Goal: Information Seeking & Learning: Learn about a topic

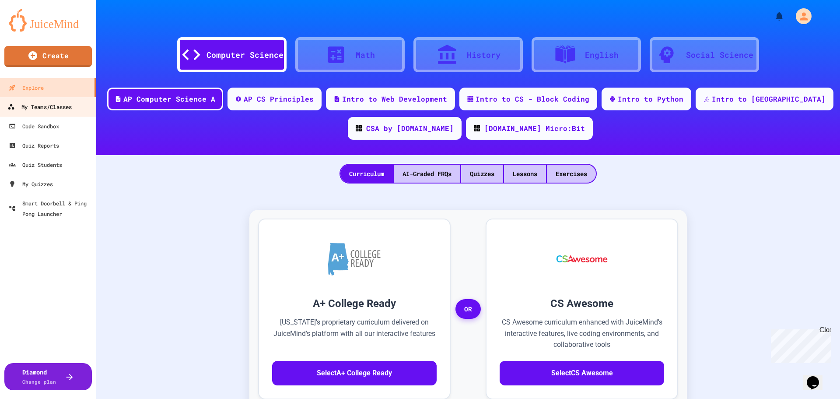
click at [55, 105] on div "My Teams/Classes" at bounding box center [39, 107] width 64 height 11
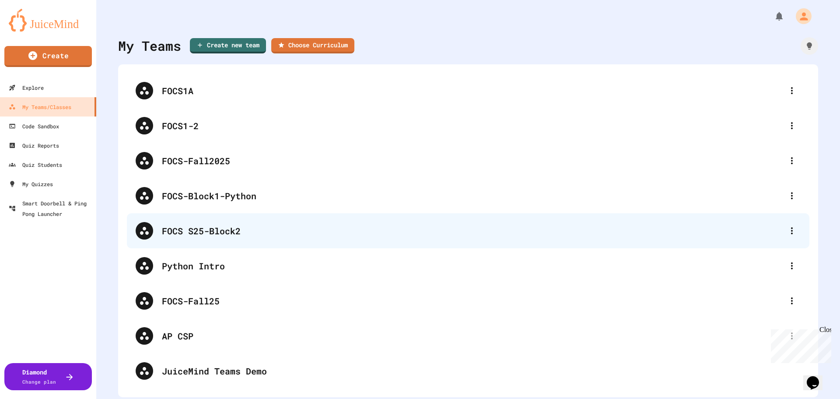
click at [230, 231] on div "FOCS S25-Block2" at bounding box center [472, 230] width 621 height 13
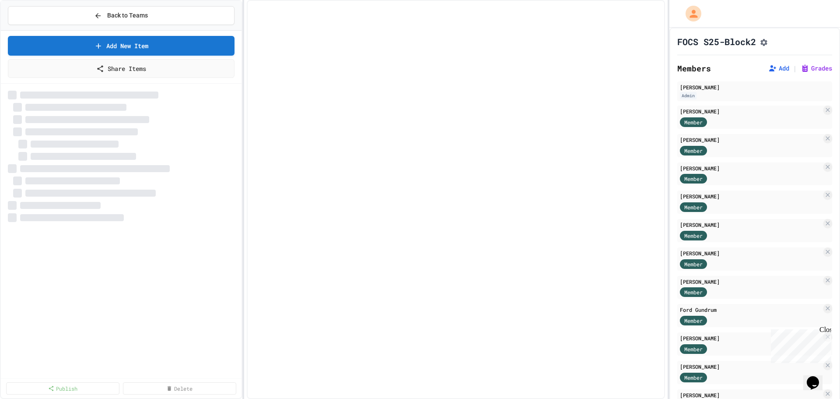
select select "***"
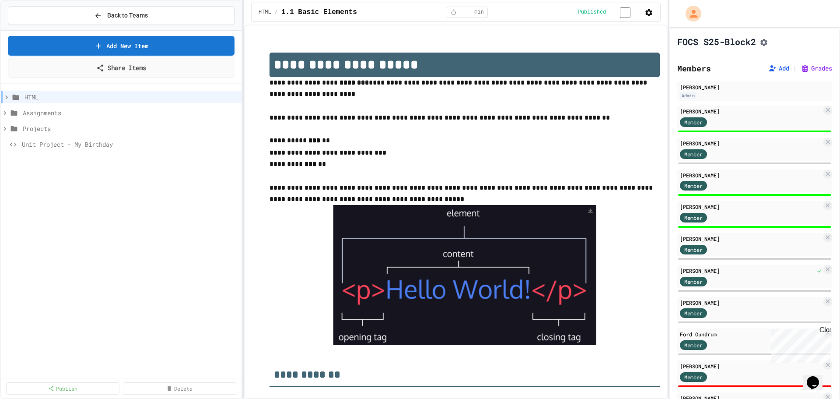
click at [125, 70] on link "Share Items" at bounding box center [121, 68] width 226 height 20
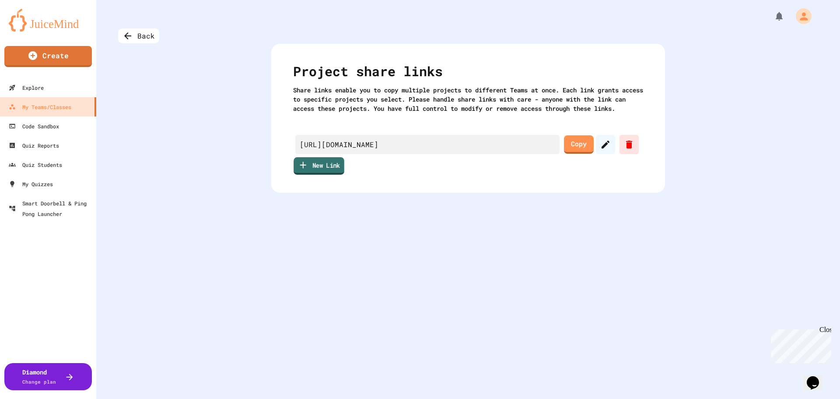
click at [319, 175] on link "New Link" at bounding box center [319, 166] width 51 height 18
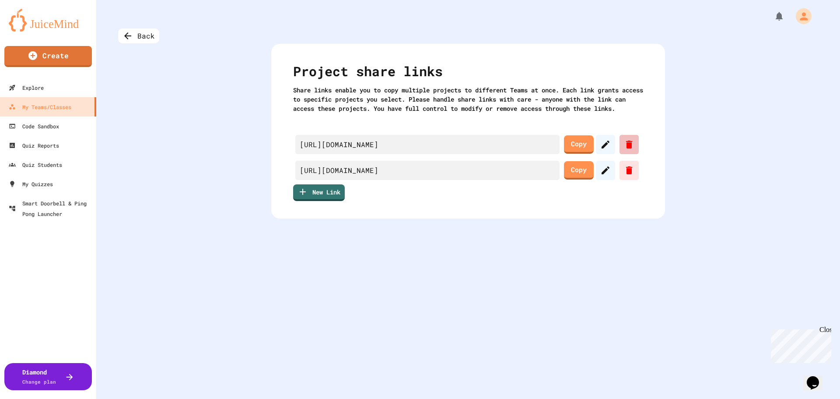
click at [626, 148] on icon at bounding box center [629, 144] width 6 height 8
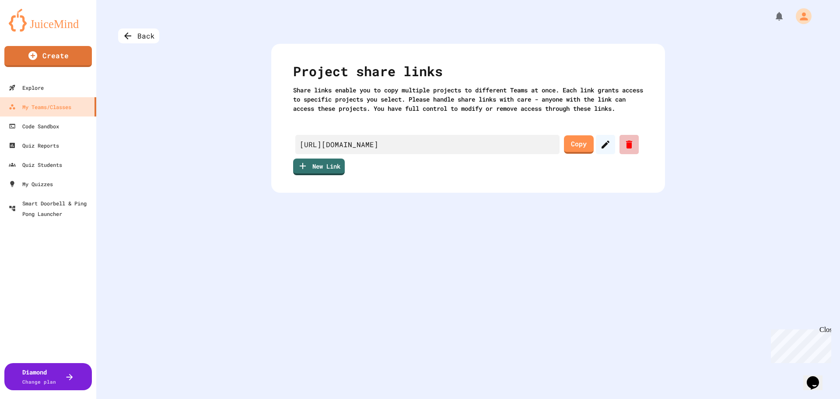
click at [627, 148] on icon at bounding box center [629, 144] width 6 height 8
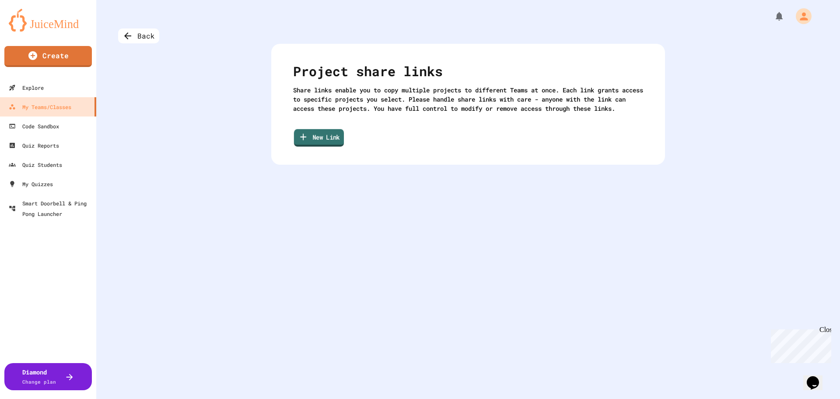
click at [324, 145] on link "New Link" at bounding box center [319, 138] width 50 height 18
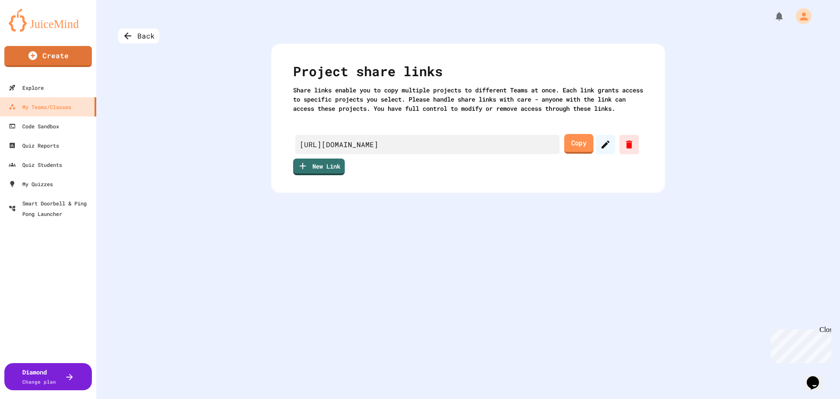
click at [572, 153] on link "Copy" at bounding box center [578, 144] width 29 height 20
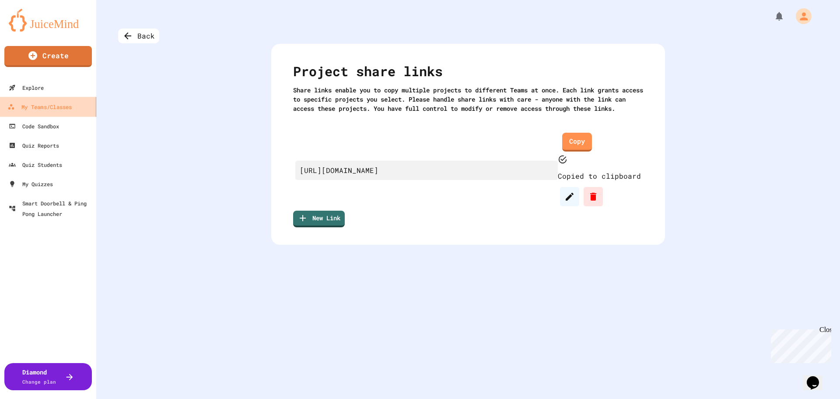
click at [44, 106] on div "My Teams/Classes" at bounding box center [39, 107] width 64 height 11
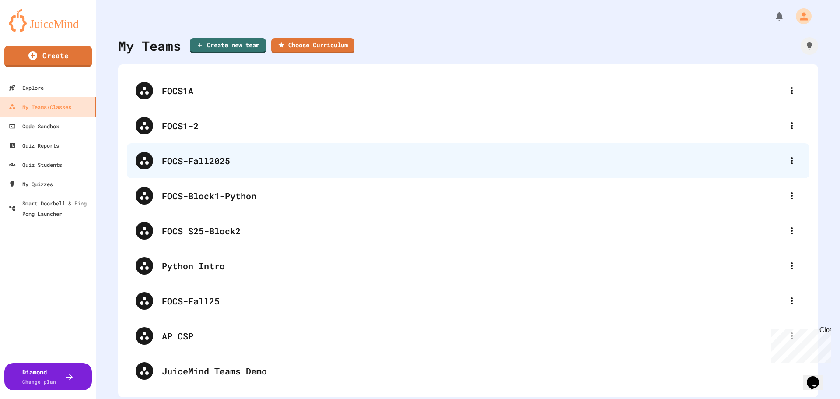
click at [198, 160] on div "FOCS-Fall2025" at bounding box center [472, 160] width 621 height 13
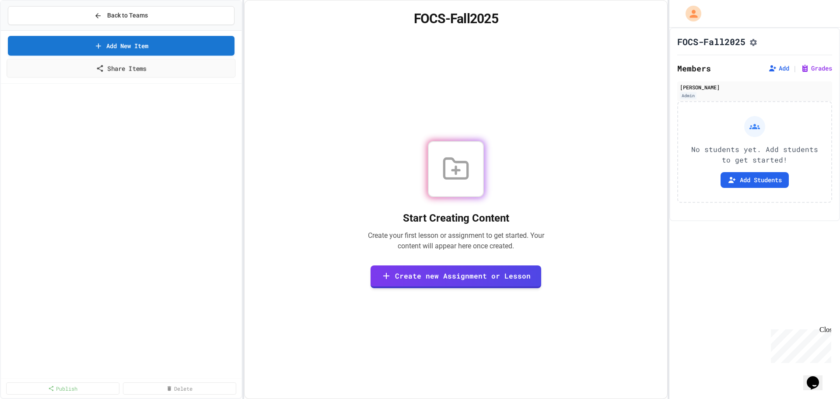
click at [128, 72] on link "Share Items" at bounding box center [121, 68] width 229 height 19
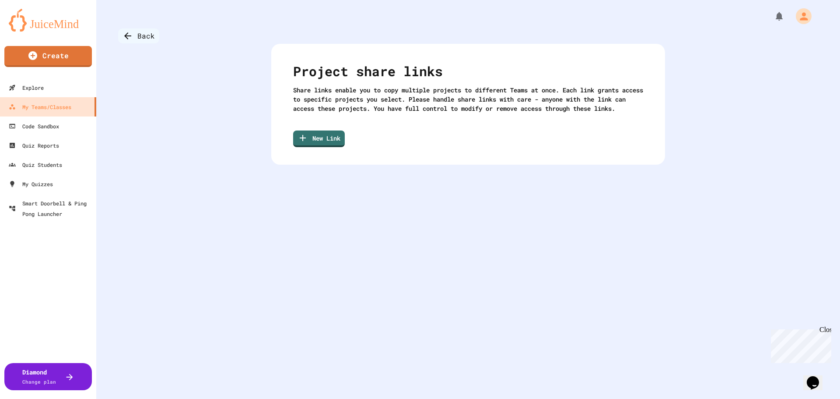
click at [139, 39] on div "Back" at bounding box center [138, 35] width 41 height 15
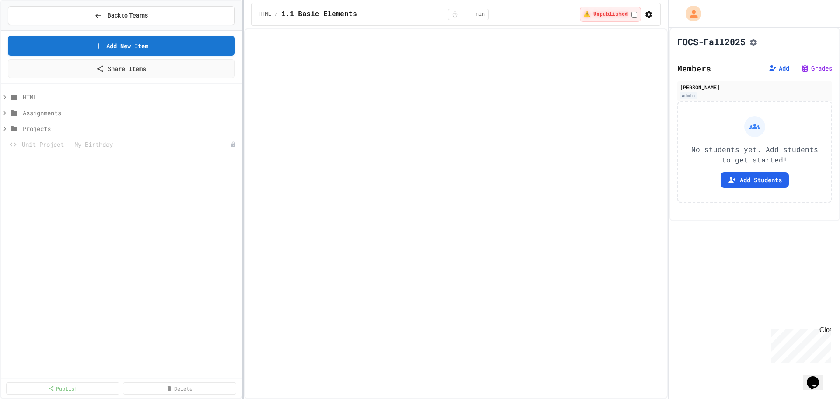
select select "***"
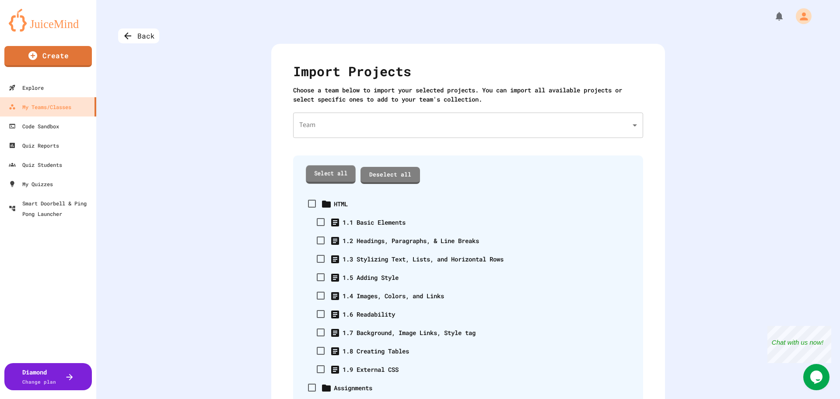
click at [326, 177] on link "Select all" at bounding box center [331, 174] width 50 height 18
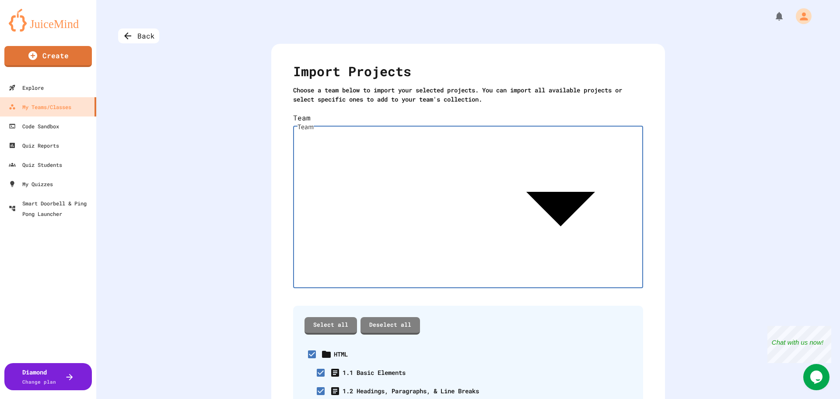
click at [582, 124] on body "We are updating our servers at 7PM EST [DATE]. [PERSON_NAME] should continue to…" at bounding box center [420, 199] width 840 height 399
type input "**********"
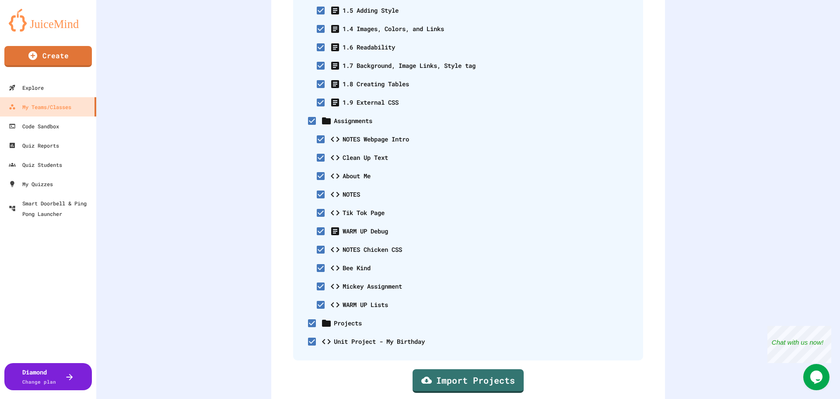
scroll to position [284, 0]
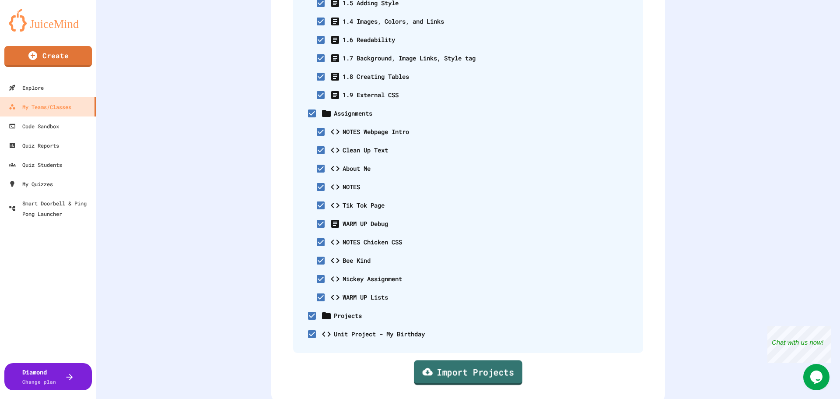
click at [463, 360] on link "Import Projects" at bounding box center [468, 372] width 109 height 25
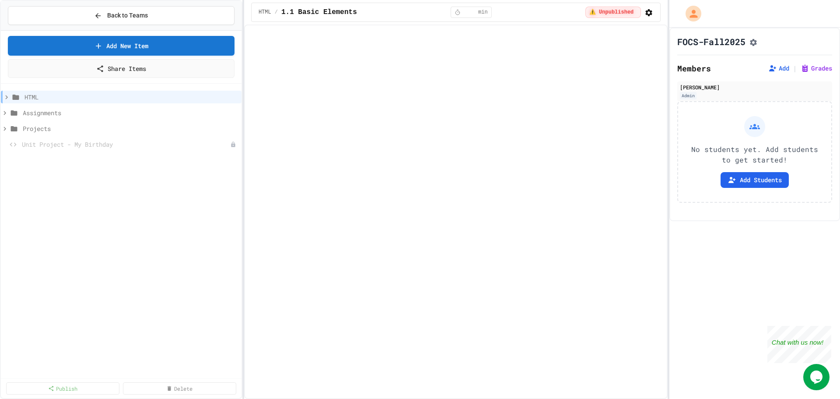
select select "***"
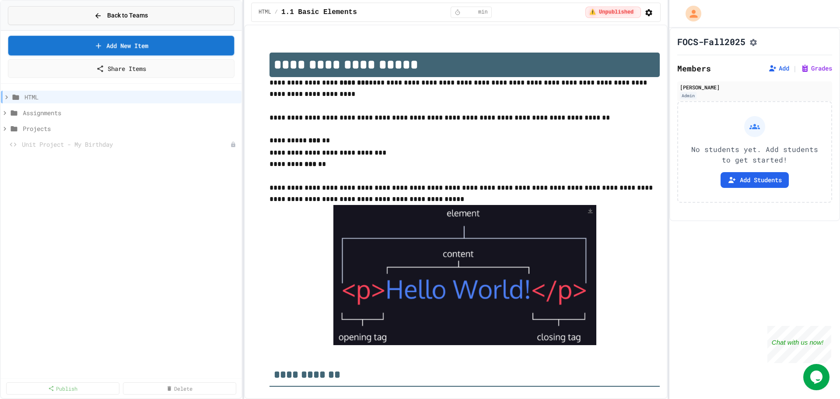
click at [140, 10] on button "Back to Teams" at bounding box center [121, 15] width 227 height 19
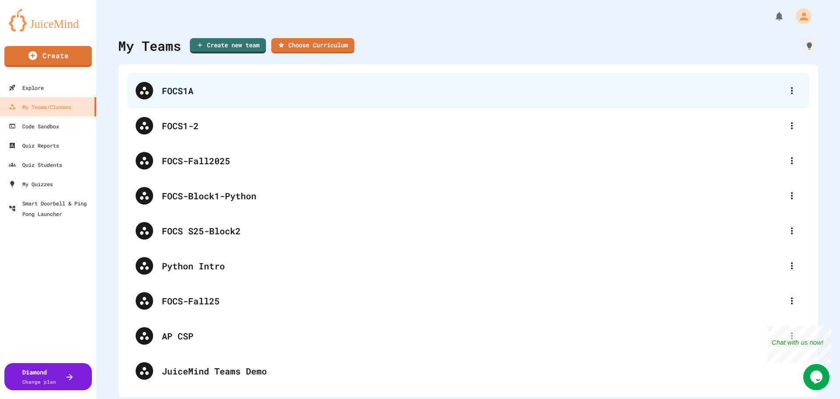
click at [178, 92] on div "FOCS1A" at bounding box center [472, 90] width 621 height 13
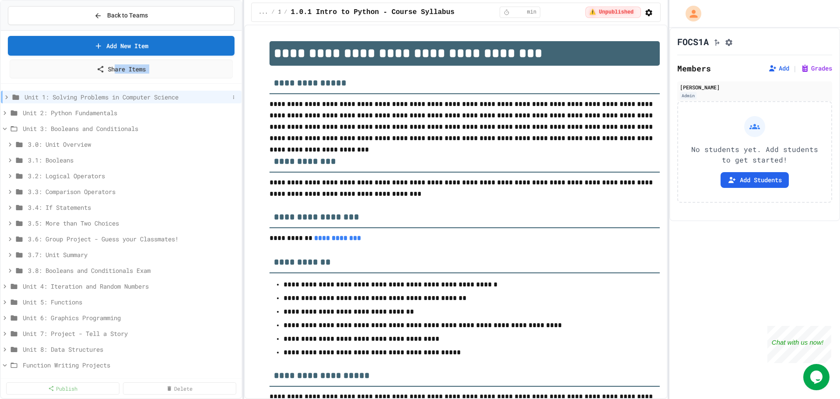
drag, startPoint x: 113, startPoint y: 67, endPoint x: 131, endPoint y: 92, distance: 30.8
click at [124, 105] on div "Back to Teams Add New Item Share Items Unit 1: Solving Problems in Computer Sci…" at bounding box center [121, 199] width 242 height 399
click at [125, 16] on span "Back to Teams" at bounding box center [127, 15] width 41 height 9
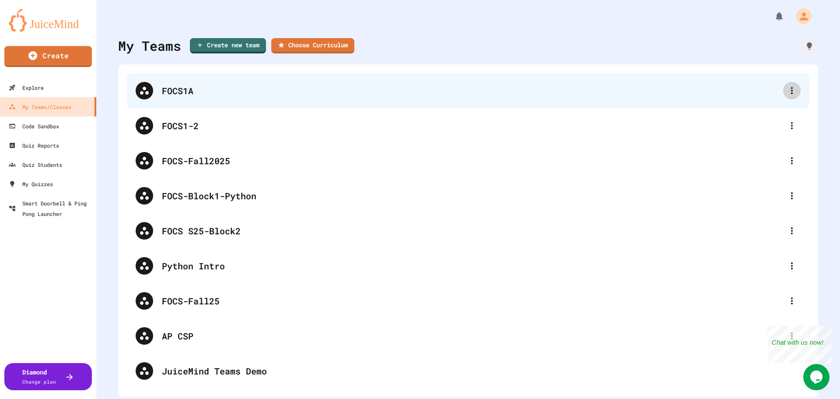
click at [791, 91] on icon at bounding box center [792, 90] width 2 height 7
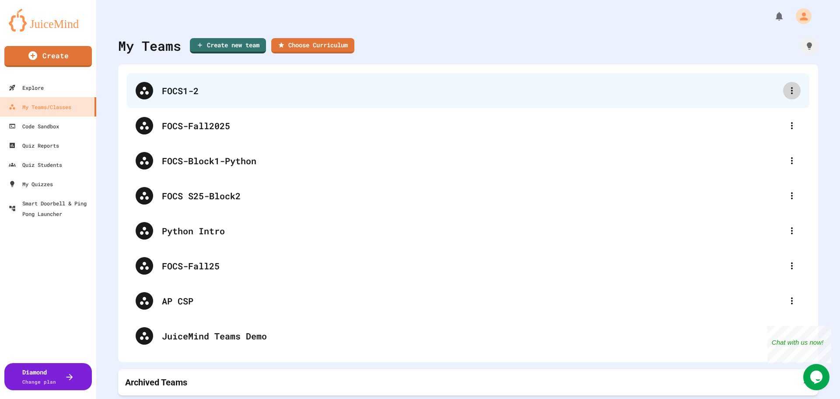
click at [787, 88] on icon at bounding box center [792, 90] width 11 height 11
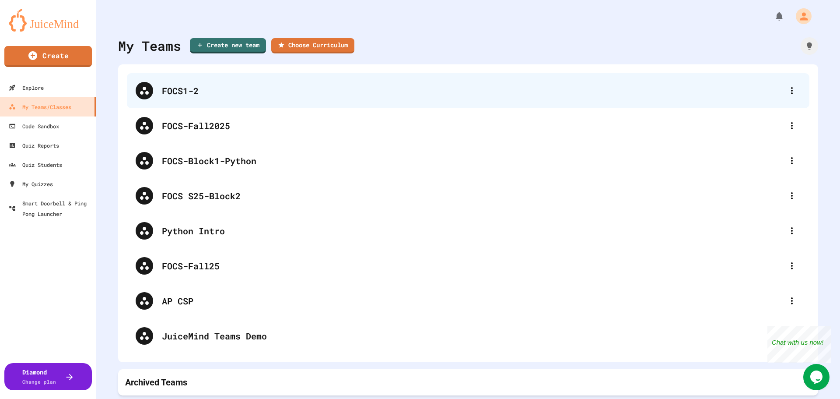
click at [199, 83] on div "FOCS1-2" at bounding box center [468, 90] width 683 height 35
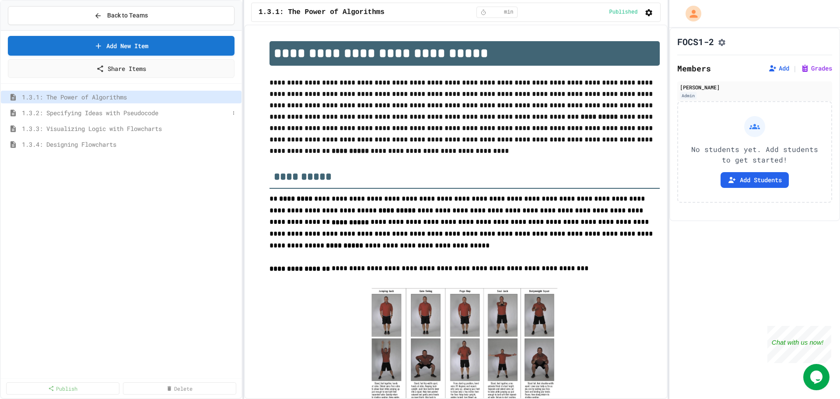
click at [114, 115] on span "1.3.2: Specifying Ideas with Pseudocode" at bounding box center [125, 112] width 207 height 9
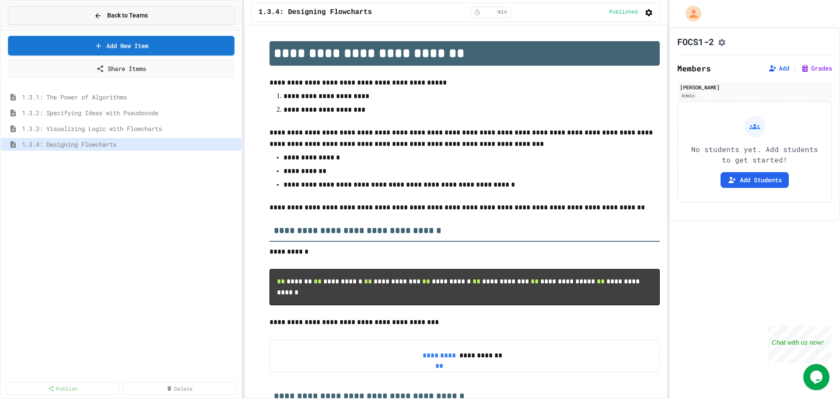
click at [126, 13] on span "Back to Teams" at bounding box center [127, 15] width 41 height 9
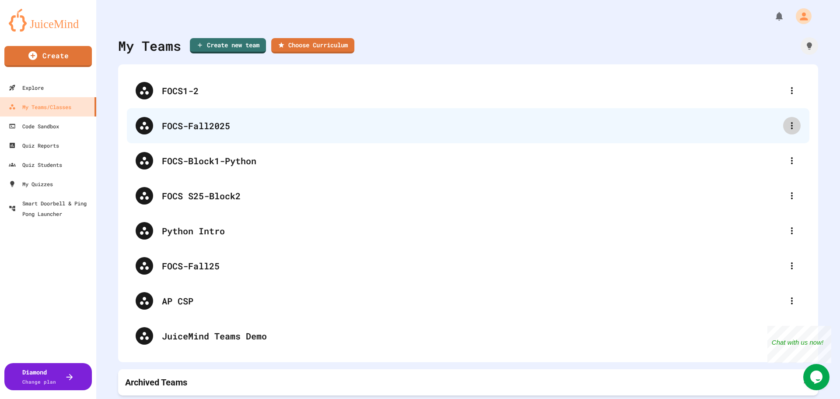
click at [789, 126] on icon at bounding box center [792, 125] width 11 height 11
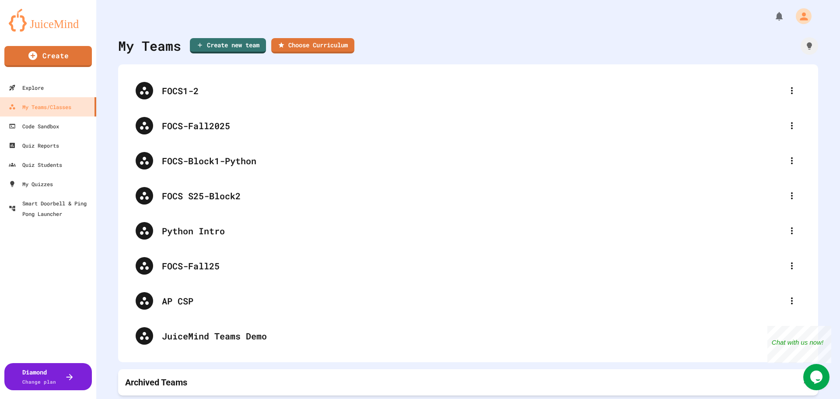
type input "**********"
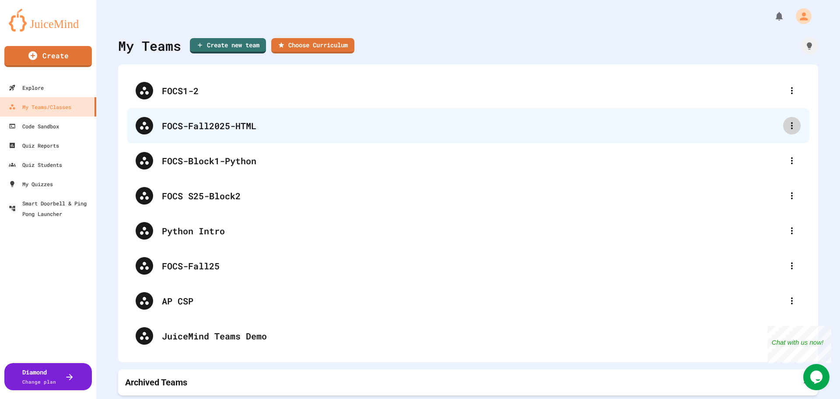
click at [788, 121] on icon at bounding box center [792, 125] width 11 height 11
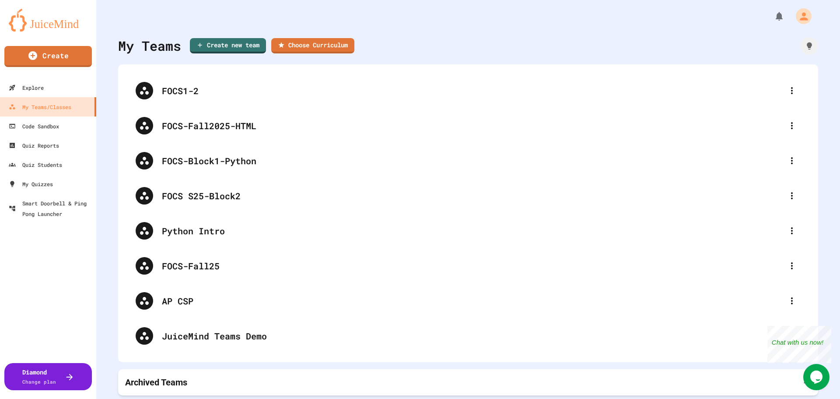
drag, startPoint x: 415, startPoint y: 161, endPoint x: 327, endPoint y: 157, distance: 88.0
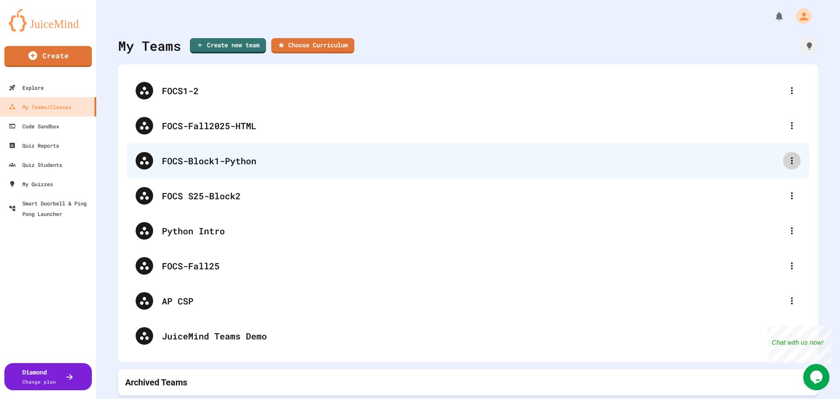
click at [787, 160] on icon at bounding box center [792, 160] width 11 height 11
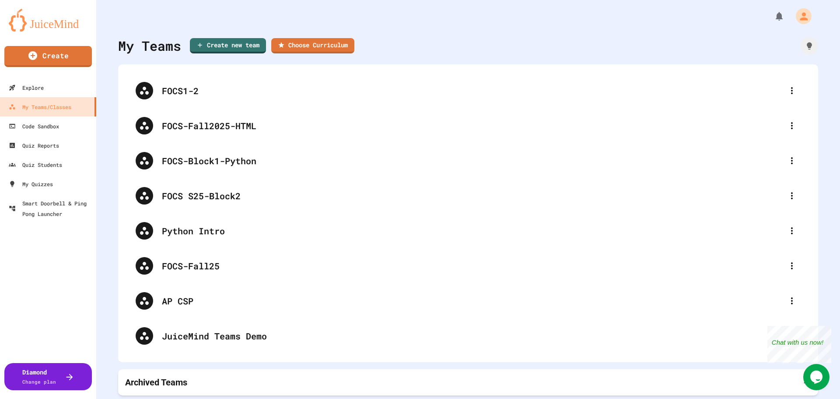
paste input "**********"
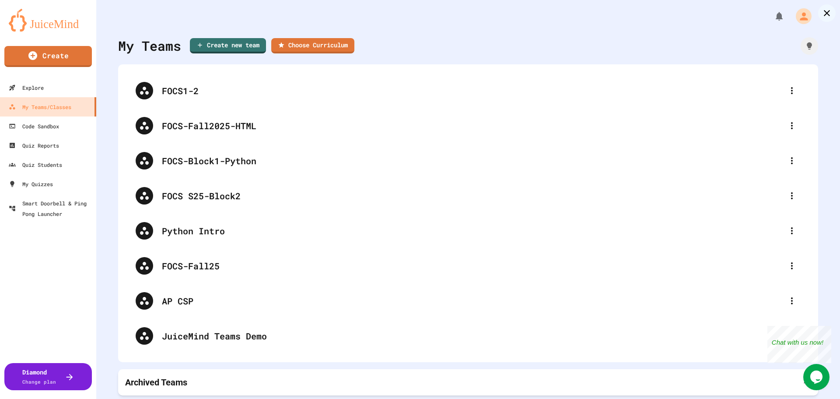
type input "**********"
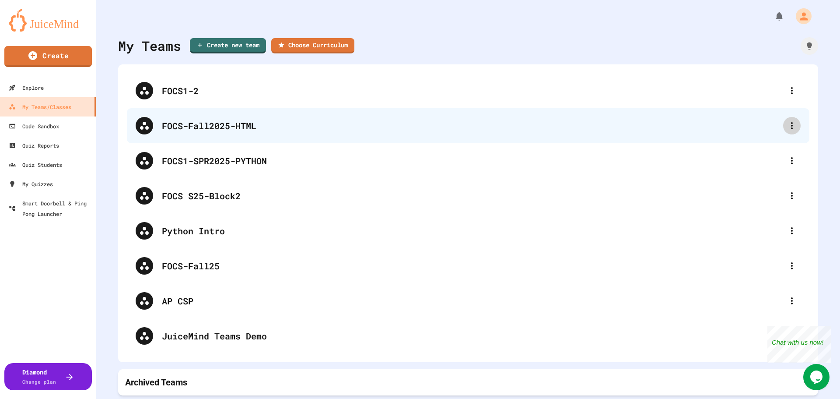
click at [787, 121] on icon at bounding box center [792, 125] width 11 height 11
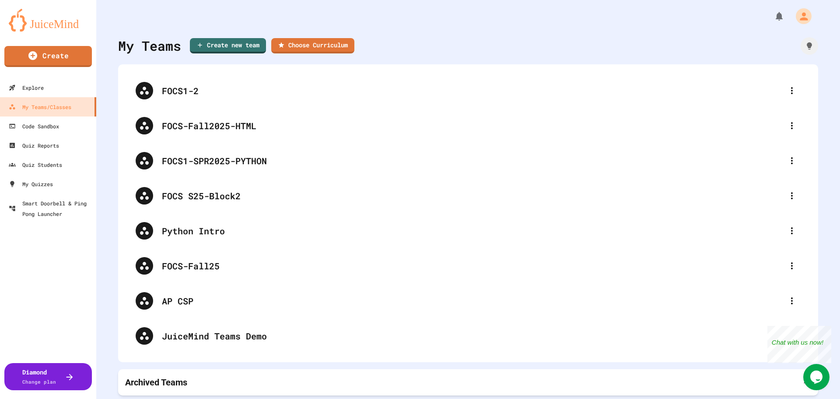
click at [784, 398] on div at bounding box center [424, 406] width 831 height 14
drag, startPoint x: 354, startPoint y: 155, endPoint x: 389, endPoint y: 163, distance: 35.4
type input "**********"
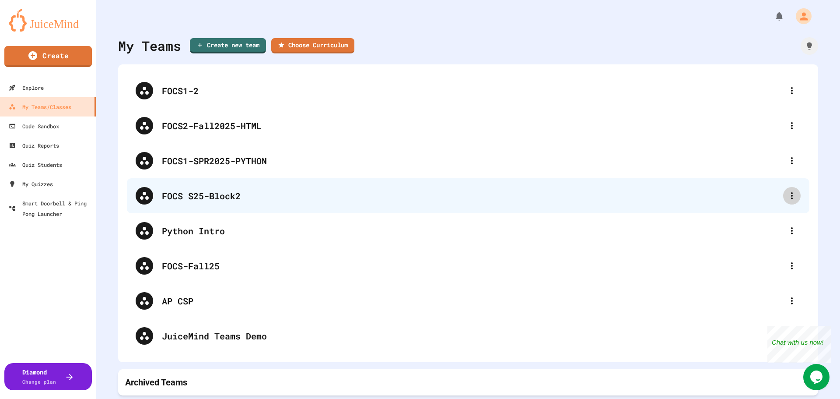
click at [787, 196] on icon at bounding box center [792, 195] width 11 height 11
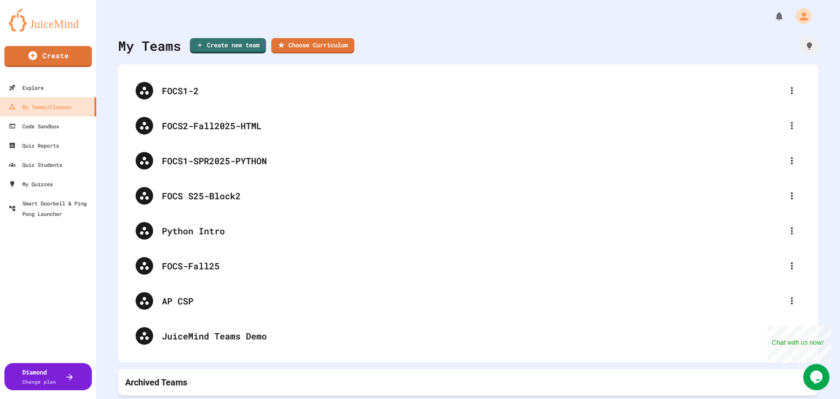
click at [212, 398] on div at bounding box center [420, 399] width 840 height 0
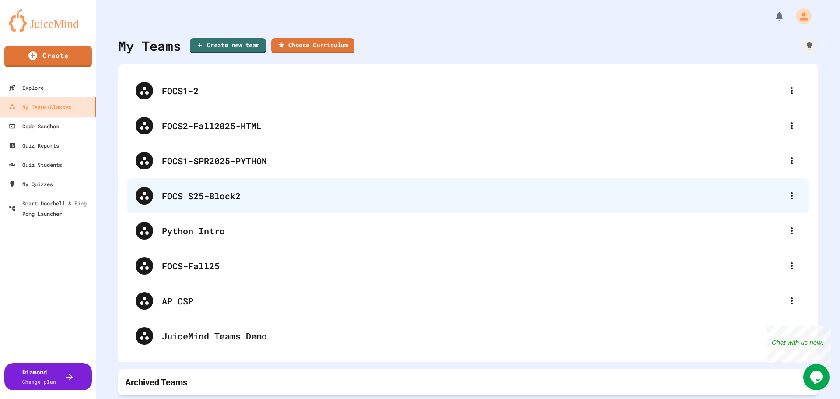
click at [216, 196] on div "FOCS S25-Block2" at bounding box center [472, 195] width 621 height 13
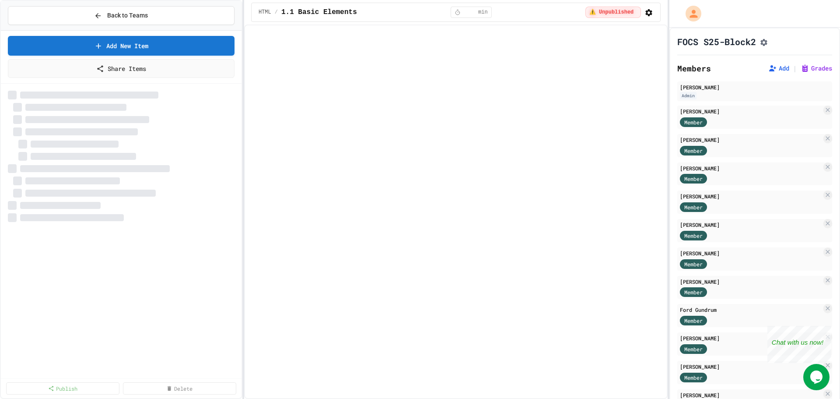
select select "***"
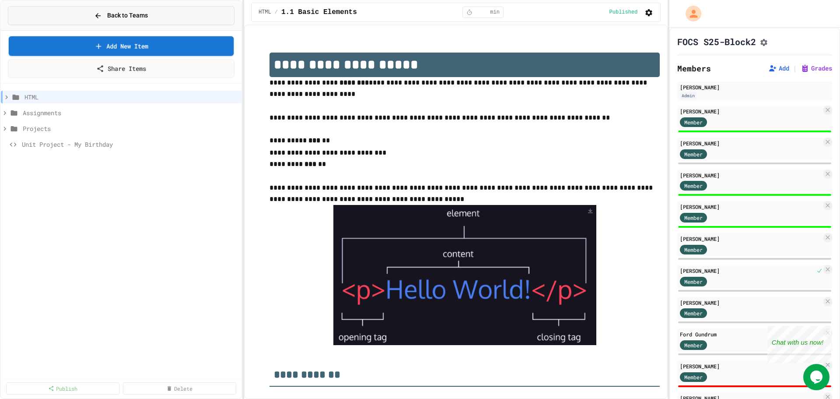
click at [112, 14] on span "Back to Teams" at bounding box center [127, 15] width 41 height 9
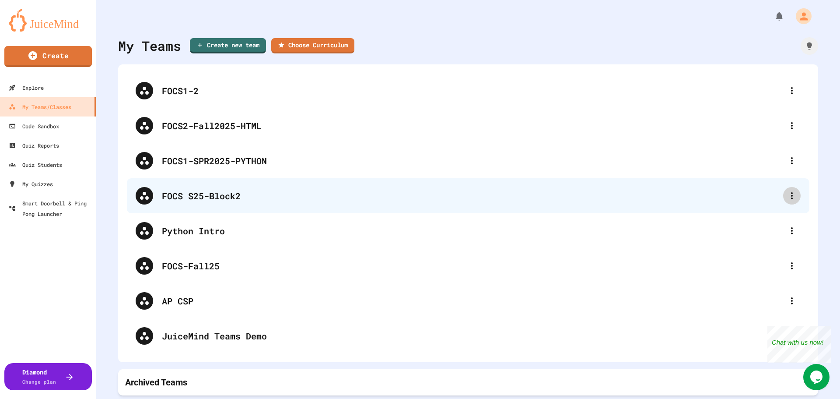
click at [787, 194] on icon at bounding box center [792, 195] width 11 height 11
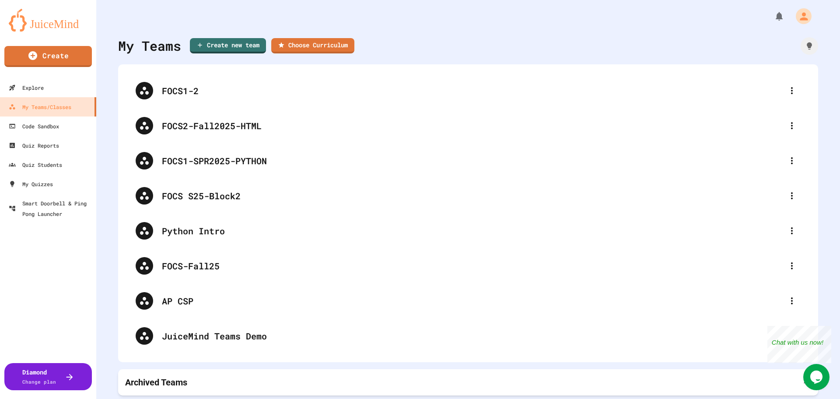
drag, startPoint x: 434, startPoint y: 159, endPoint x: 329, endPoint y: 153, distance: 105.6
paste input "***"
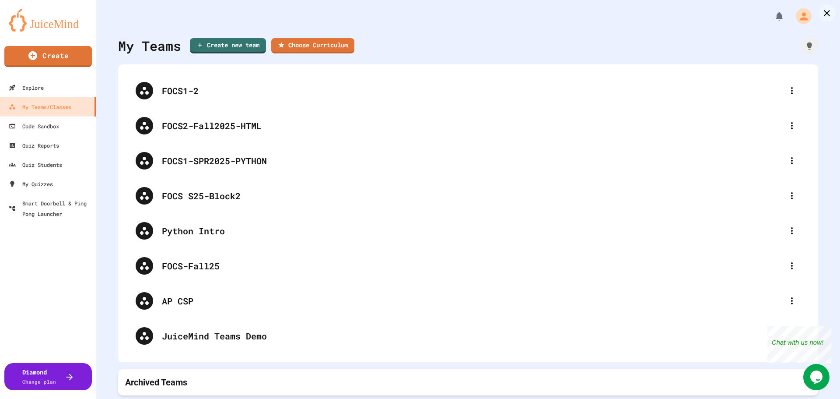
type input "**********"
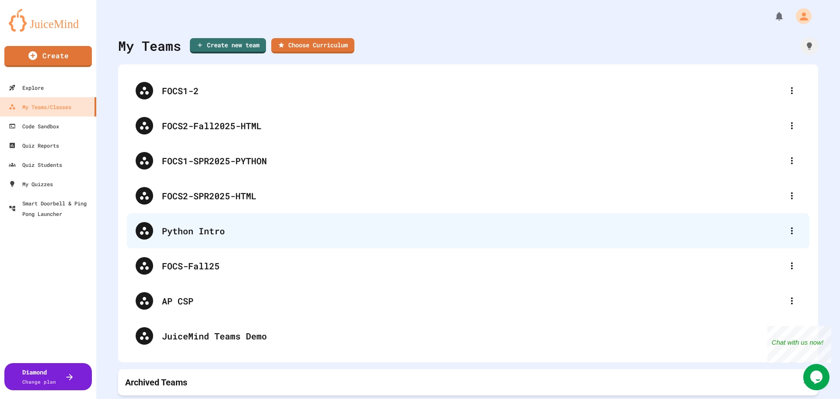
click at [214, 231] on div "Python Intro" at bounding box center [472, 230] width 621 height 13
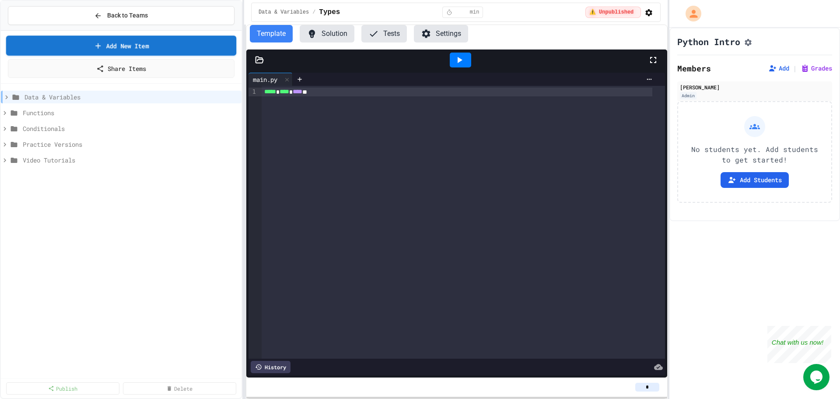
click at [115, 17] on span "Back to Teams" at bounding box center [127, 15] width 41 height 9
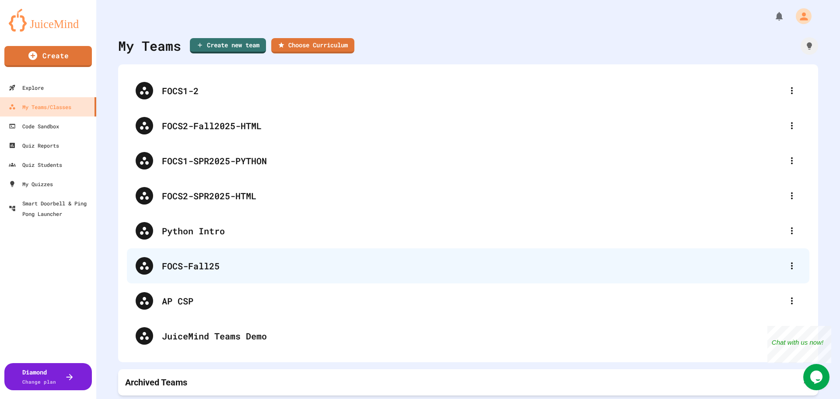
click at [207, 266] on div "FOCS-Fall25" at bounding box center [472, 265] width 621 height 13
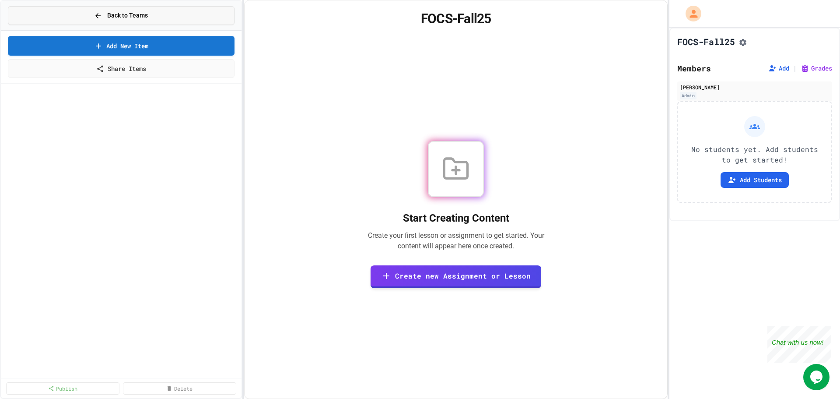
click at [125, 14] on span "Back to Teams" at bounding box center [127, 15] width 41 height 9
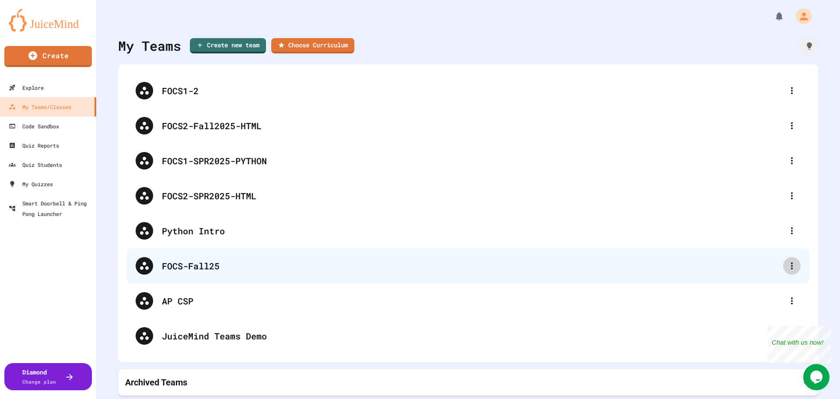
click at [787, 264] on icon at bounding box center [792, 265] width 11 height 11
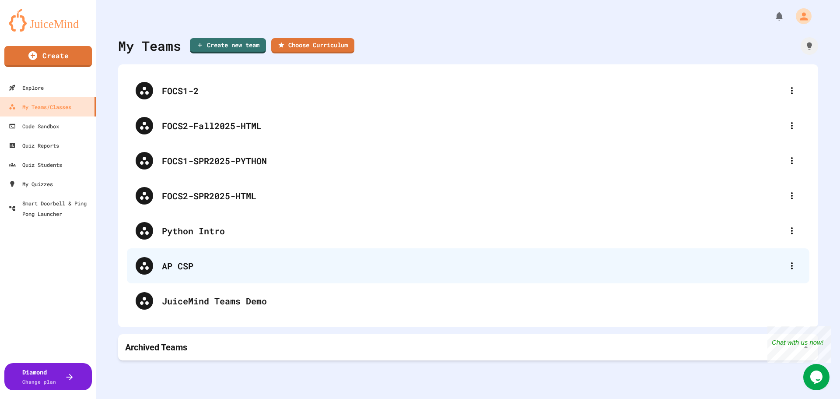
click at [187, 269] on div "AP CSP" at bounding box center [472, 265] width 621 height 13
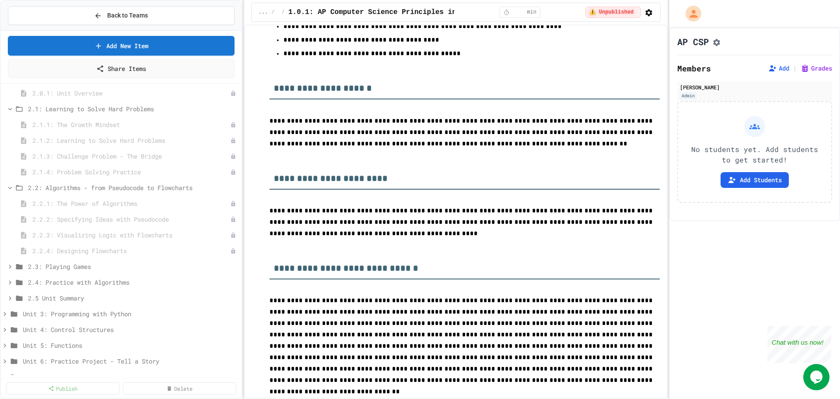
scroll to position [44, 0]
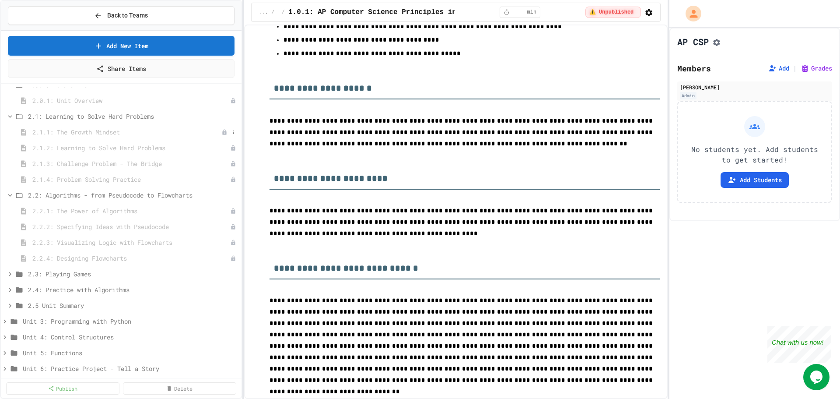
click at [98, 135] on span "2.1.1: The Growth Mindset" at bounding box center [126, 131] width 189 height 9
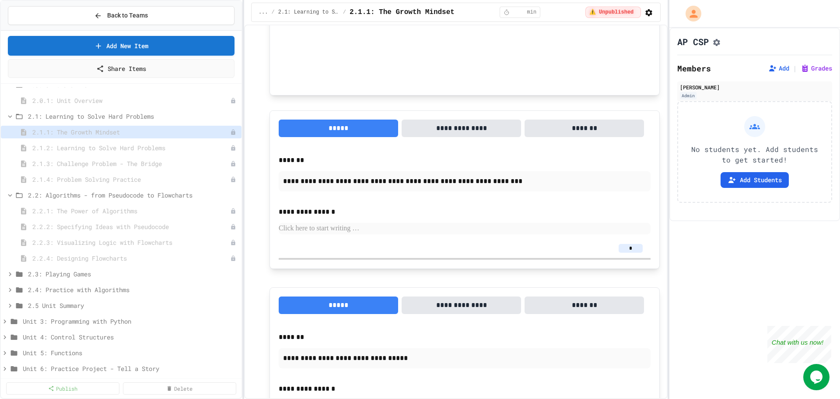
scroll to position [694, 0]
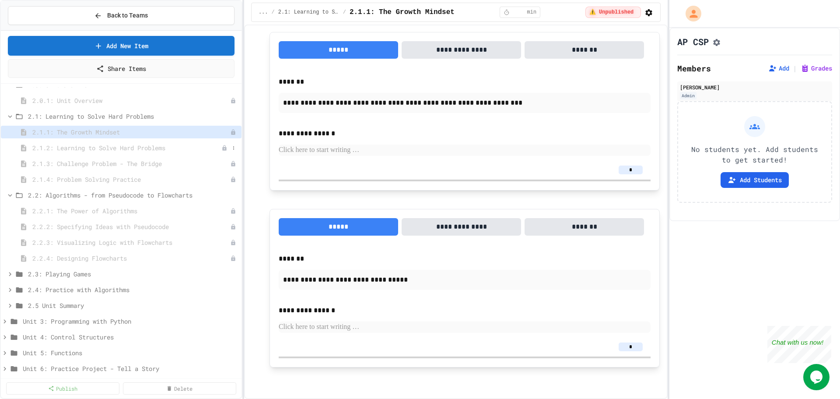
click at [109, 150] on span "2.1.2: Learning to Solve Hard Problems" at bounding box center [126, 147] width 189 height 9
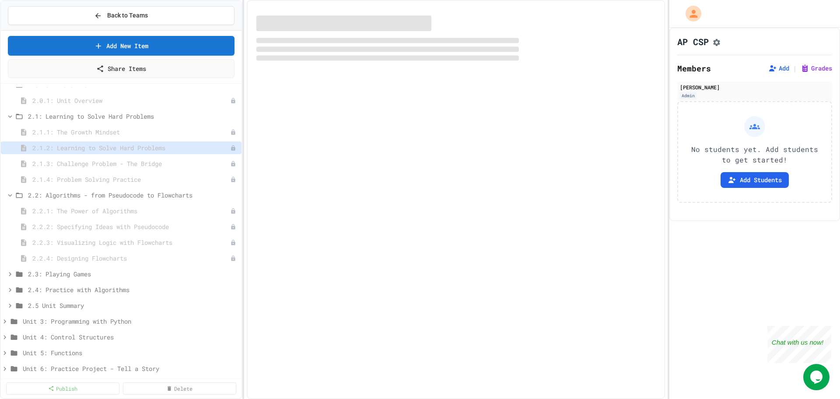
select select "***"
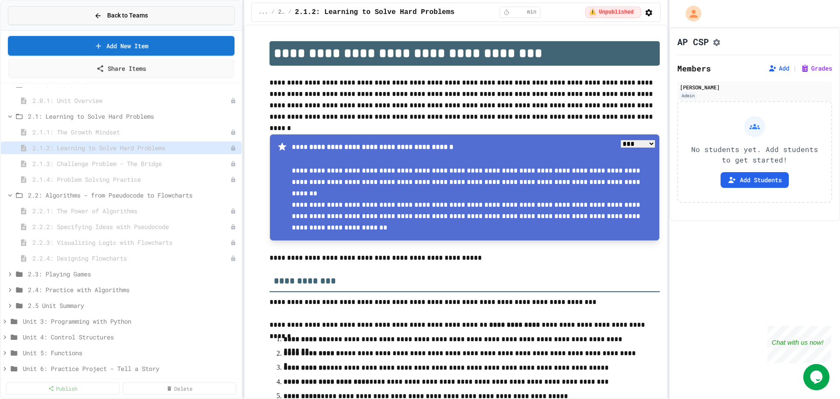
click at [109, 13] on span "Back to Teams" at bounding box center [127, 15] width 41 height 9
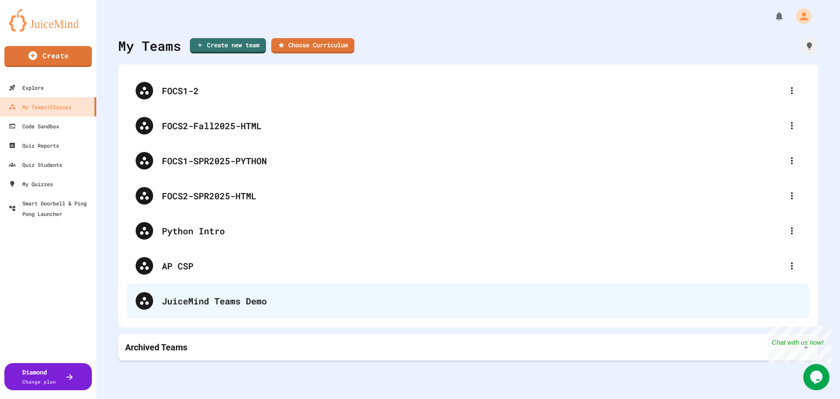
click at [216, 299] on div "JuiceMind Teams Demo" at bounding box center [481, 300] width 639 height 13
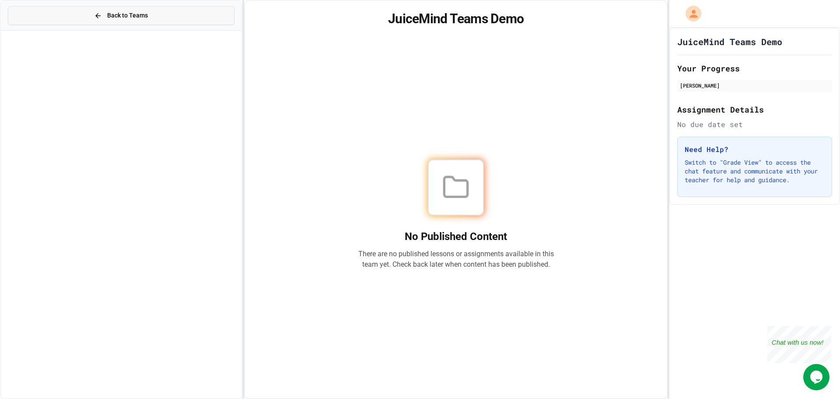
click at [87, 14] on button "Back to Teams" at bounding box center [121, 15] width 227 height 19
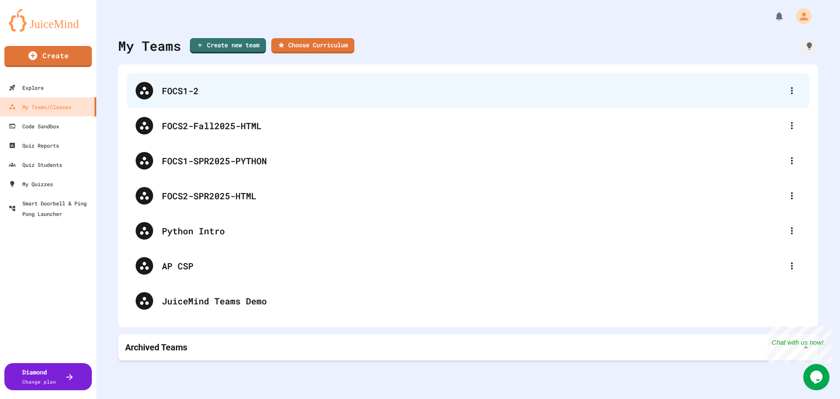
click at [183, 94] on div "FOCS1-2" at bounding box center [472, 90] width 621 height 13
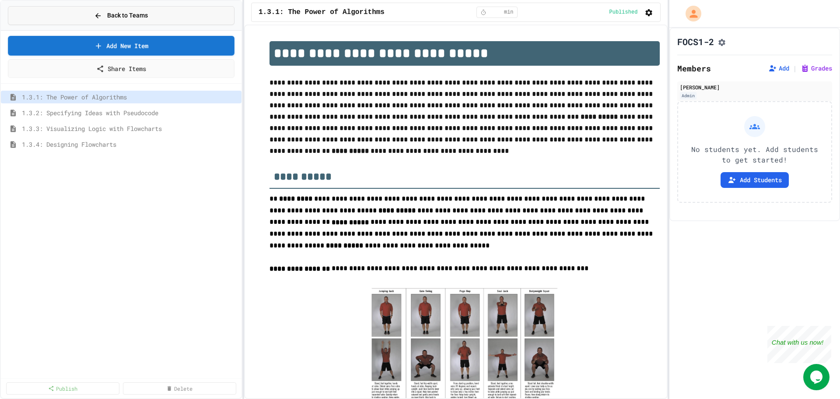
click at [133, 12] on span "Back to Teams" at bounding box center [127, 15] width 41 height 9
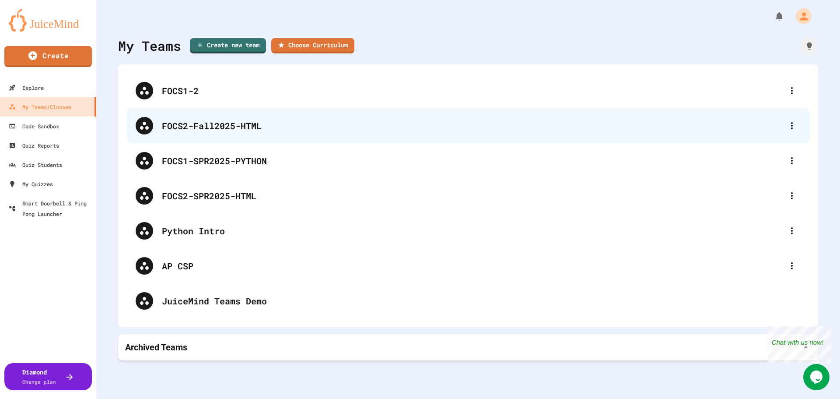
click at [214, 125] on div "FOCS2-Fall2025-HTML" at bounding box center [472, 125] width 621 height 13
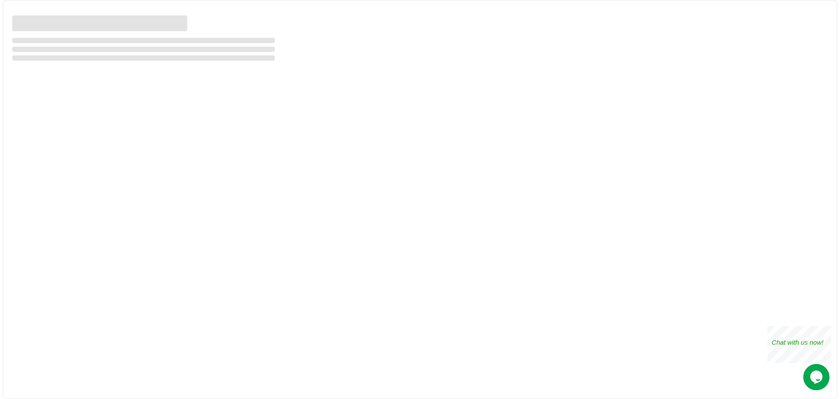
select select "***"
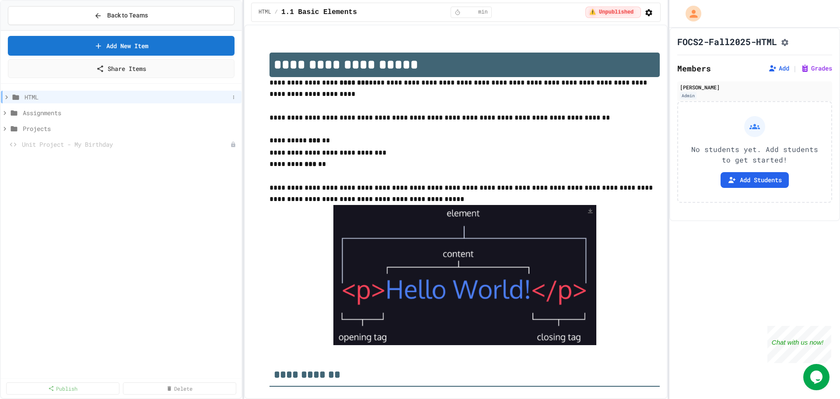
click at [7, 97] on icon at bounding box center [6, 97] width 3 height 4
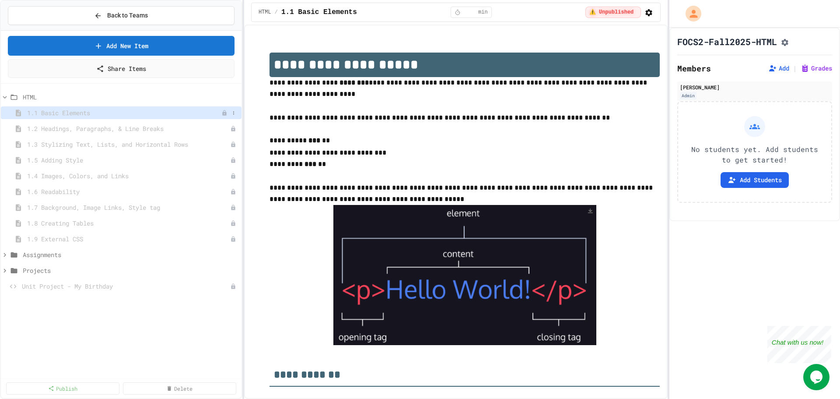
click at [54, 112] on span "1.1 Basic Elements" at bounding box center [124, 112] width 194 height 9
click at [234, 114] on icon at bounding box center [233, 113] width 1 height 4
click at [70, 111] on div at bounding box center [420, 199] width 840 height 399
click at [103, 130] on span "1.2 Headings, Paragraphs, & Line Breaks" at bounding box center [124, 128] width 194 height 9
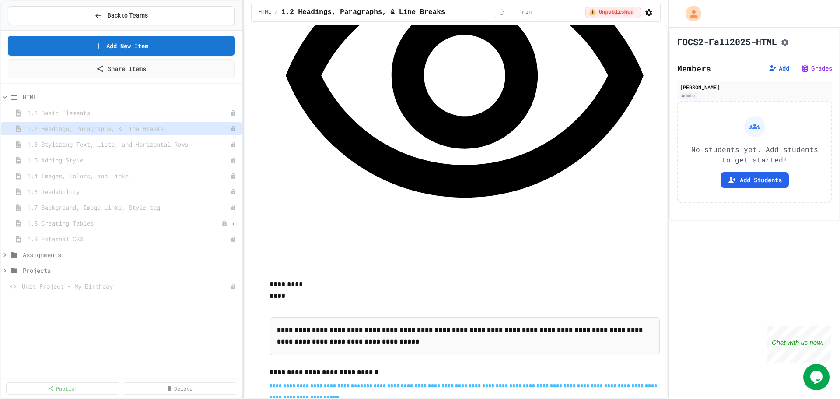
scroll to position [940, 0]
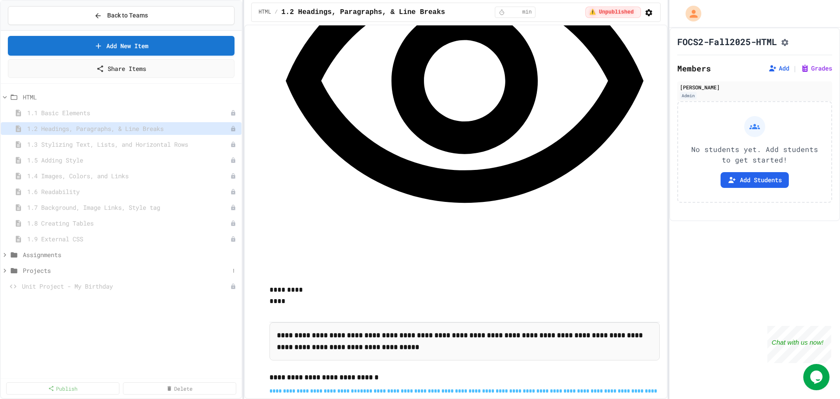
click at [6, 270] on icon at bounding box center [5, 270] width 8 height 8
click at [3, 271] on icon at bounding box center [5, 270] width 8 height 8
click at [4, 258] on icon at bounding box center [5, 255] width 8 height 8
click at [8, 254] on icon at bounding box center [5, 255] width 8 height 8
click at [5, 272] on icon at bounding box center [5, 270] width 8 height 8
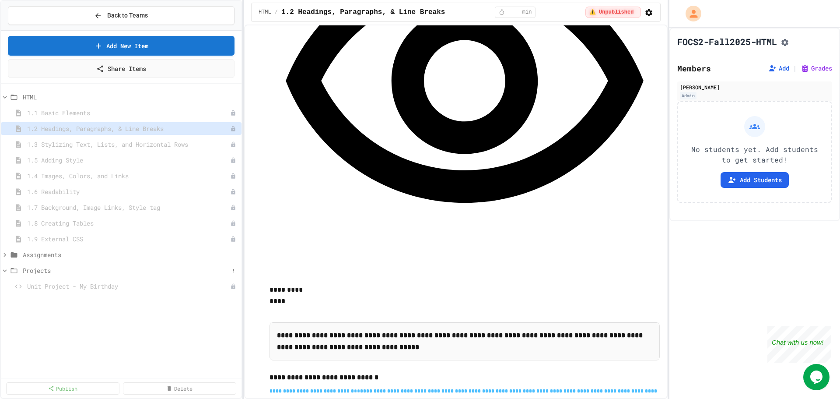
click at [7, 270] on icon at bounding box center [5, 270] width 8 height 8
click at [5, 253] on icon at bounding box center [5, 254] width 3 height 4
click at [78, 274] on span "NOTES Webpage Intro" at bounding box center [124, 270] width 194 height 9
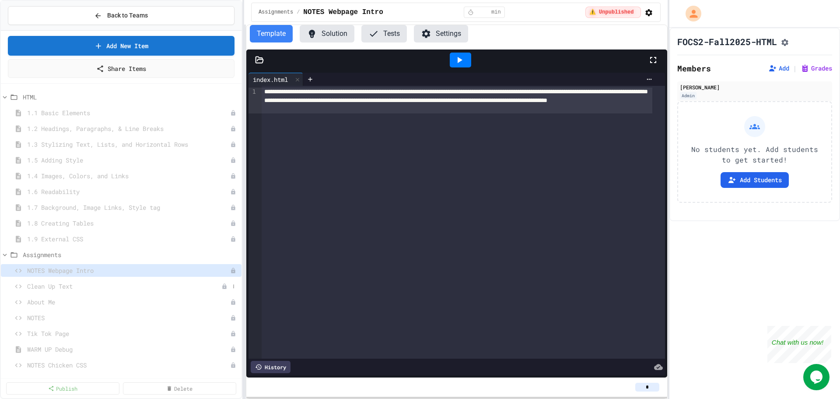
click at [58, 284] on span "Clean Up Text" at bounding box center [124, 285] width 194 height 9
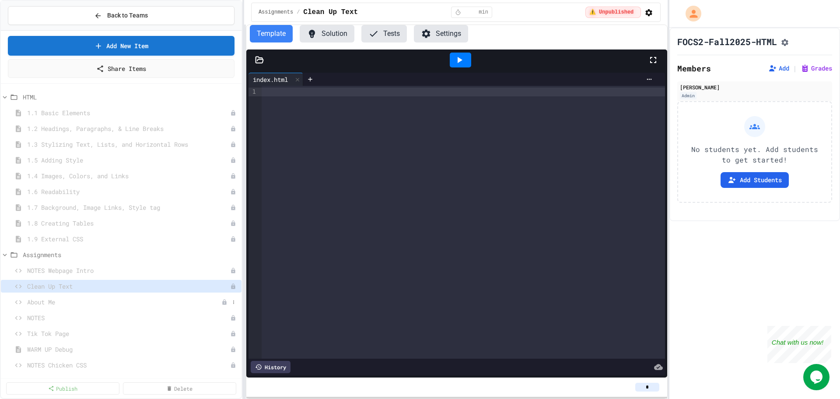
click at [55, 304] on span "About Me" at bounding box center [124, 301] width 194 height 9
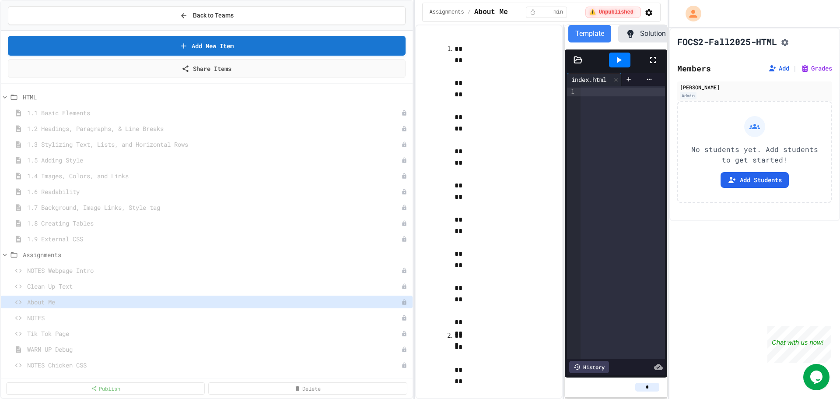
click at [488, 269] on div "**********" at bounding box center [420, 199] width 840 height 399
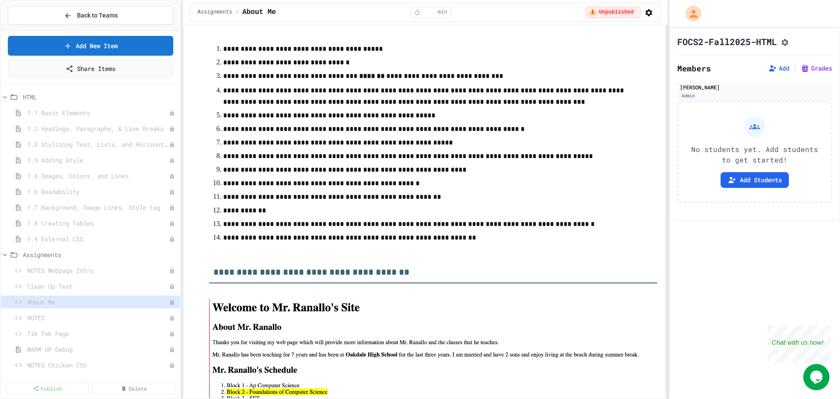
click at [182, 242] on div "**********" at bounding box center [420, 199] width 840 height 399
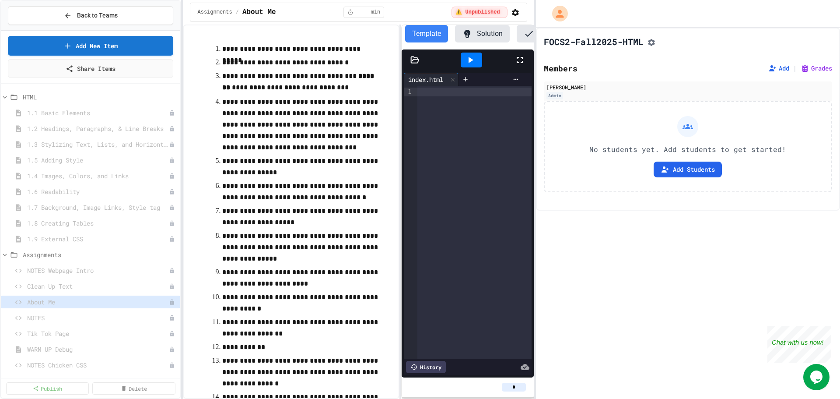
click at [535, 226] on div "**********" at bounding box center [420, 199] width 840 height 399
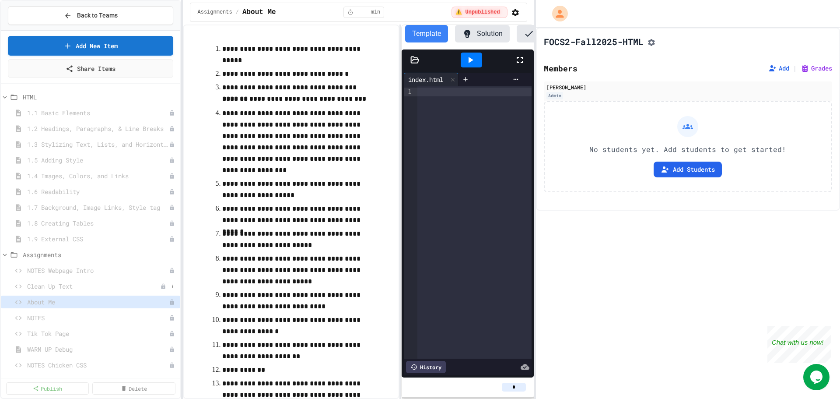
click at [72, 286] on span "Clean Up Text" at bounding box center [93, 285] width 133 height 9
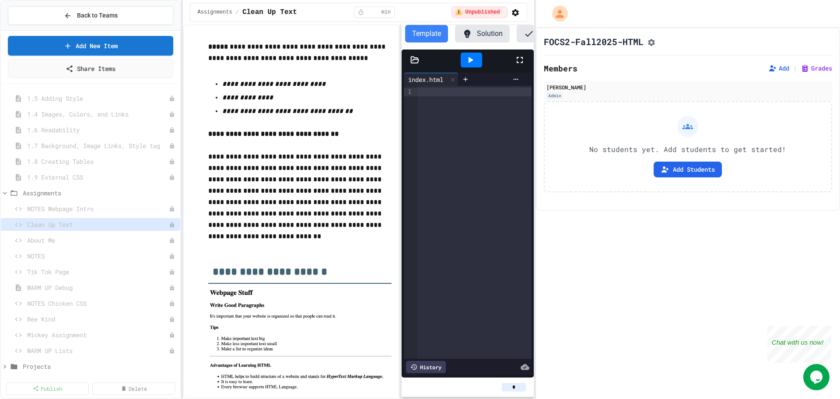
scroll to position [66, 0]
click at [55, 238] on span "About Me" at bounding box center [98, 235] width 142 height 9
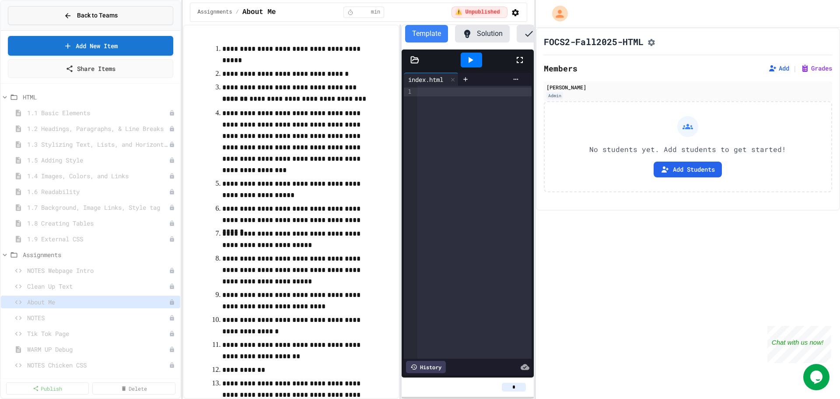
click at [105, 10] on button "Back to Teams" at bounding box center [90, 15] width 165 height 19
